Goal: Task Accomplishment & Management: Manage account settings

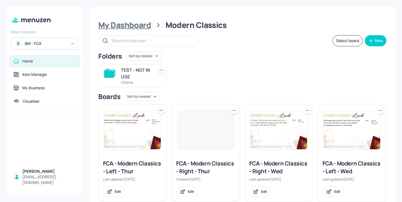
click at [138, 28] on div "My Dashboard" at bounding box center [124, 25] width 53 height 10
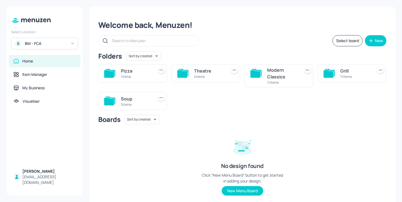
click at [148, 78] on div "1 items" at bounding box center [136, 76] width 30 height 5
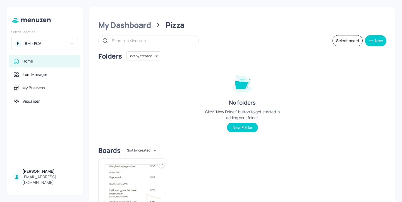
scroll to position [59, 0]
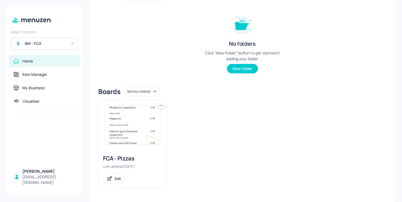
click at [143, 153] on div "FCA - Pizzas Last updated [DATE]. Edit" at bounding box center [133, 169] width 68 height 38
click at [125, 157] on div "FCA - Pizzas" at bounding box center [132, 159] width 59 height 8
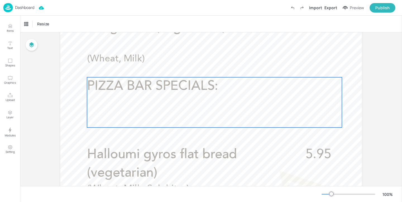
scroll to position [203, 0]
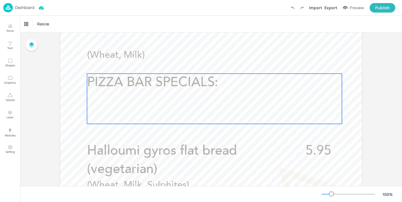
click at [228, 88] on p "PIZZA BAR SPECIALS:" at bounding box center [189, 83] width 205 height 18
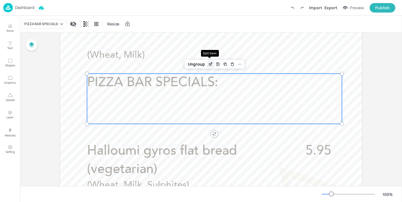
click at [210, 63] on icon "Edit Item" at bounding box center [210, 64] width 5 height 4
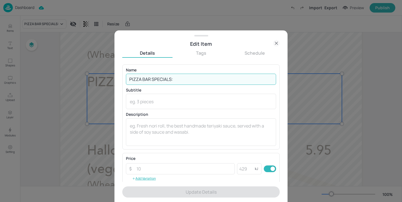
drag, startPoint x: 189, startPoint y: 81, endPoint x: 132, endPoint y: 77, distance: 57.2
click at [132, 77] on input "PIZZA BAR SPECIALS:" at bounding box center [201, 79] width 150 height 11
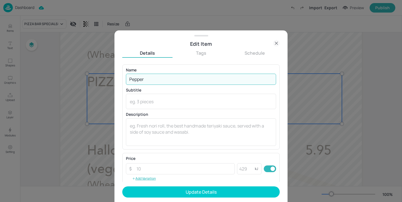
type input "Pepperoni Pizza"
click at [165, 112] on div "Name Pepperoni Pizza ​ Subtitle x ​ Description x ​" at bounding box center [201, 107] width 150 height 78
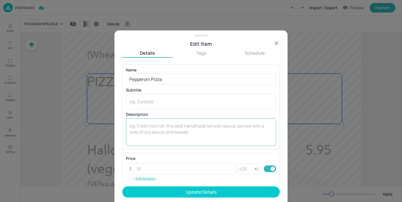
click at [165, 129] on textarea at bounding box center [201, 132] width 143 height 18
click at [171, 122] on div "x ​" at bounding box center [201, 132] width 150 height 28
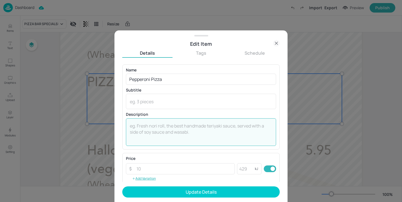
paste textarea "(Sulphites, Milk)"
type textarea "(Sulphites, Milk)"
drag, startPoint x: 174, startPoint y: 126, endPoint x: 69, endPoint y: 126, distance: 105.1
click at [69, 126] on div "Edit Item Details Tags Schedule Name Pepperoni Pizza ​ Subtitle x ​ Description…" at bounding box center [201, 101] width 402 height 202
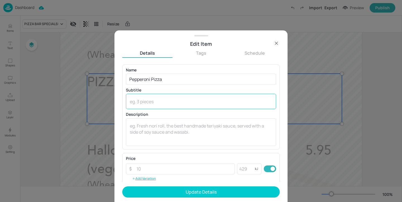
click at [152, 97] on div "x ​" at bounding box center [201, 101] width 150 height 15
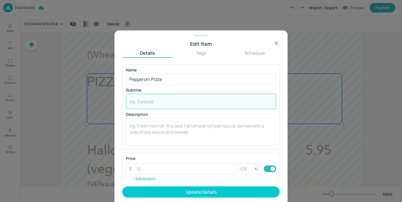
paste textarea "(Sulphites, Milk)"
paste textarea "5.95"
click at [165, 129] on textarea at bounding box center [201, 132] width 143 height 18
click at [190, 102] on textarea "(Sulphites, Milk)5.95" at bounding box center [201, 102] width 143 height 6
type textarea "(Sulphites, Milk)"
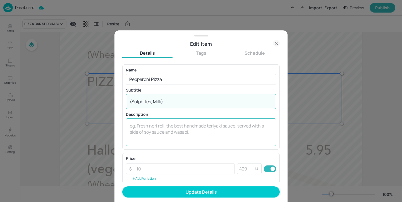
click at [157, 125] on textarea at bounding box center [201, 132] width 143 height 18
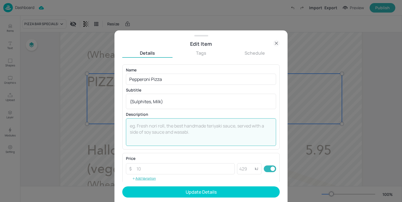
paste textarea "5.95"
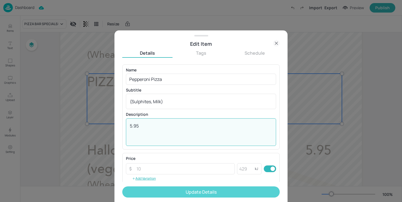
type textarea "5.95"
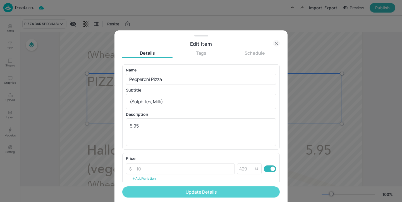
click at [169, 192] on button "Update Details" at bounding box center [201, 192] width 158 height 11
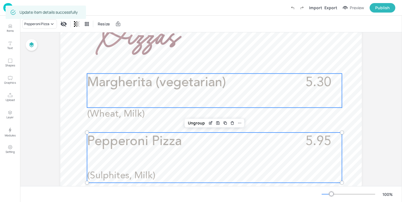
scroll to position [145, 0]
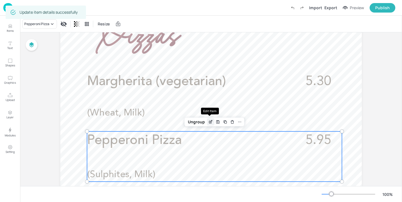
click at [208, 123] on icon "Edit Item" at bounding box center [210, 122] width 5 height 4
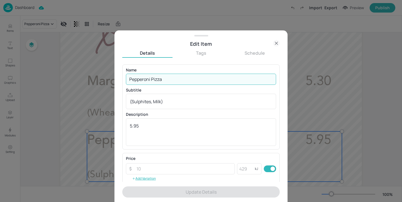
drag, startPoint x: 191, startPoint y: 82, endPoint x: 152, endPoint y: 78, distance: 39.6
click at [152, 78] on input "Pepperoni Pizza" at bounding box center [201, 79] width 150 height 11
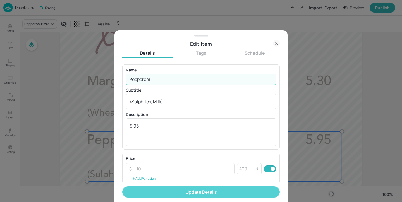
type input "Pepperoni"
click at [200, 193] on button "Update Details" at bounding box center [201, 192] width 158 height 11
